Goal: Information Seeking & Learning: Learn about a topic

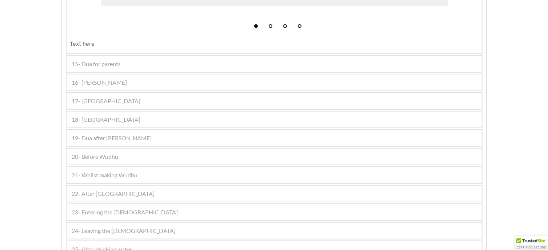
scroll to position [588, 0]
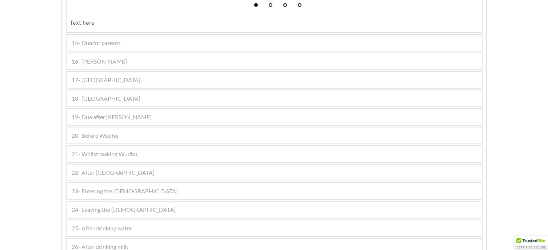
click at [89, 131] on span "20- Before Wudhu" at bounding box center [95, 135] width 47 height 9
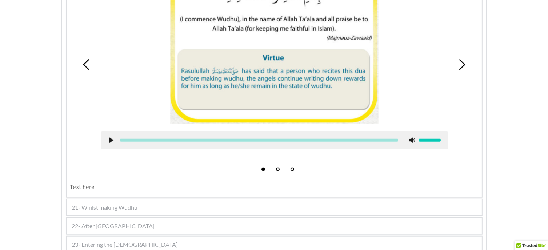
scroll to position [595, 0]
click at [161, 199] on div "21- Whilst making Wudhu" at bounding box center [274, 207] width 415 height 16
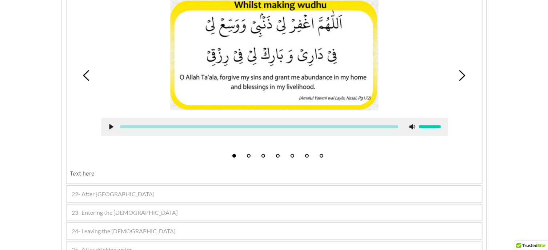
scroll to position [577, 0]
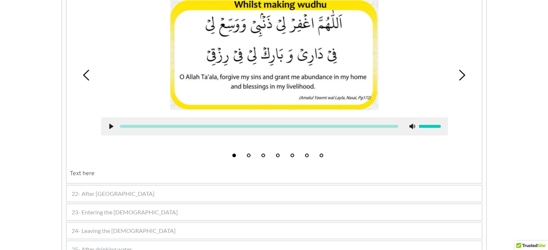
click at [95, 175] on div "1 2 3 4 5 6 7 Text here" at bounding box center [274, 84] width 415 height 197
click at [98, 186] on div "22- After [GEOGRAPHIC_DATA]" at bounding box center [274, 194] width 415 height 16
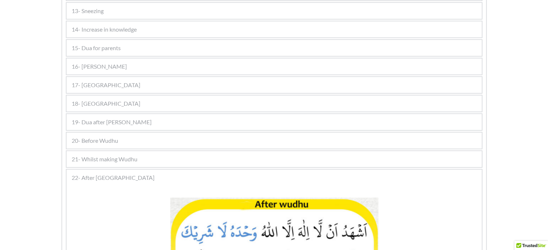
scroll to position [396, 0]
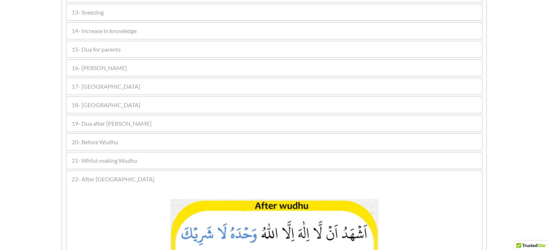
click at [120, 134] on div "20- Before Wudhu" at bounding box center [274, 142] width 415 height 16
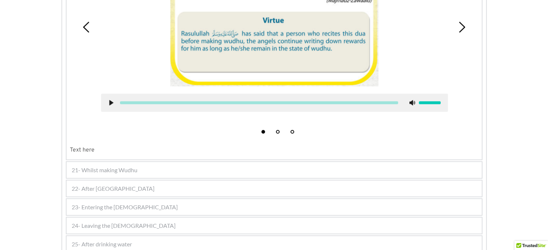
scroll to position [620, 0]
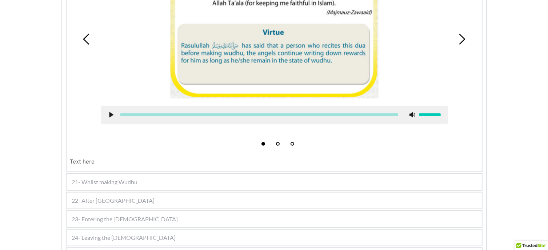
click at [104, 174] on div "21- Whilst making Wudhu" at bounding box center [274, 182] width 415 height 16
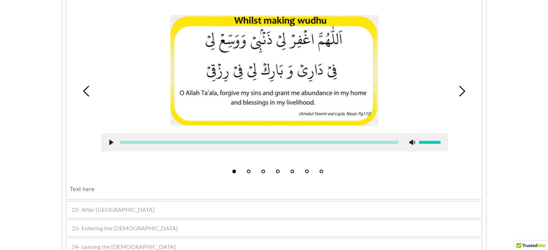
scroll to position [541, 0]
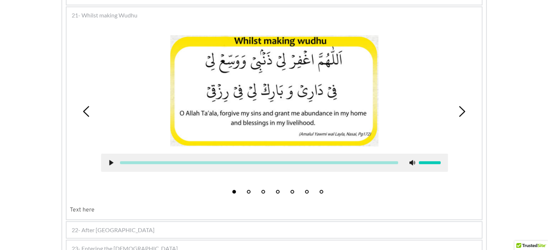
click at [132, 222] on div "22- After [GEOGRAPHIC_DATA]" at bounding box center [274, 230] width 415 height 16
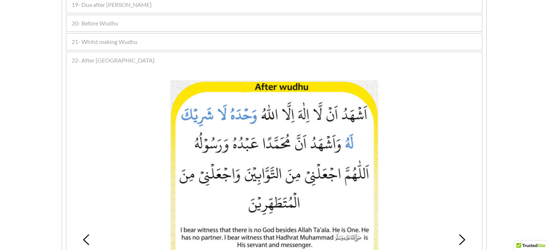
scroll to position [512, 0]
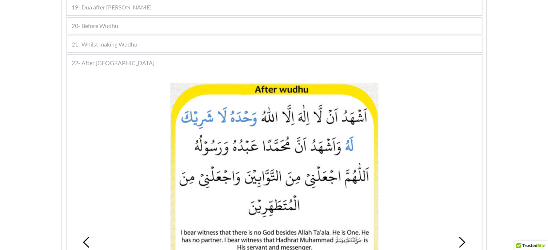
click at [122, 40] on span "21- Whilst making Wudhu" at bounding box center [105, 44] width 66 height 9
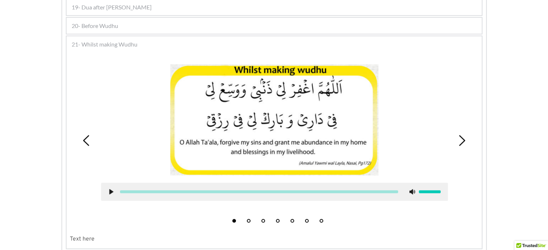
scroll to position [609, 0]
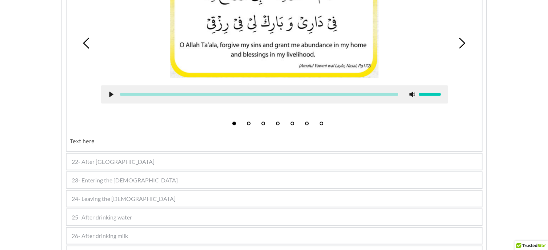
click at [125, 154] on div "22- After [GEOGRAPHIC_DATA]" at bounding box center [274, 162] width 415 height 16
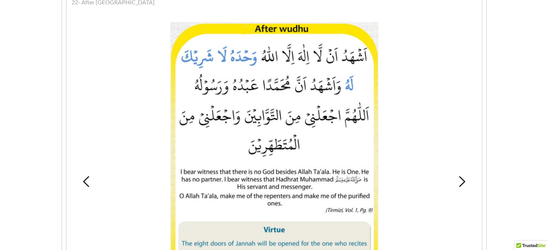
scroll to position [560, 0]
